Goal: Transaction & Acquisition: Purchase product/service

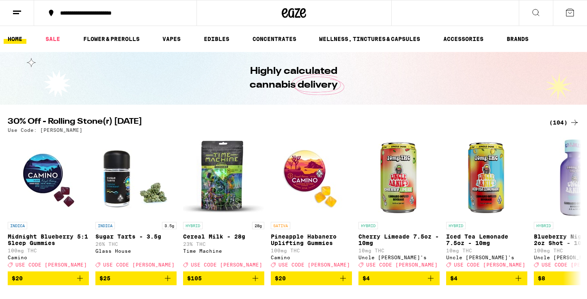
click at [556, 121] on div "(104)" at bounding box center [564, 123] width 30 height 10
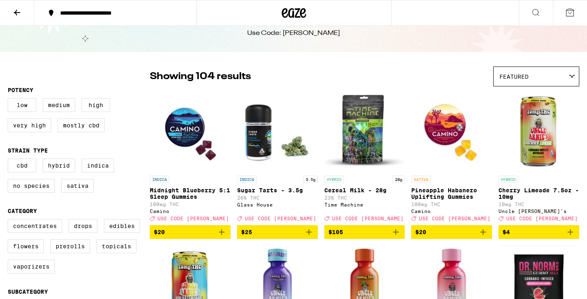
scroll to position [28, 0]
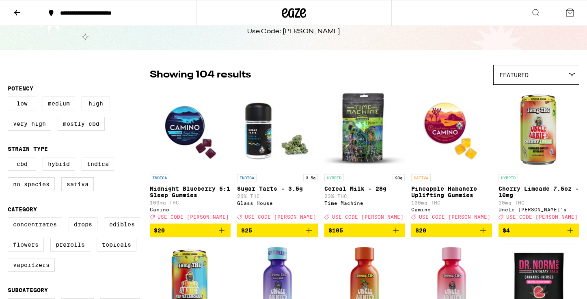
click at [27, 252] on label "Flowers" at bounding box center [26, 245] width 36 height 14
click at [10, 219] on input "Flowers" at bounding box center [9, 219] width 0 height 0
checkbox input "true"
